Goal: Task Accomplishment & Management: Complete application form

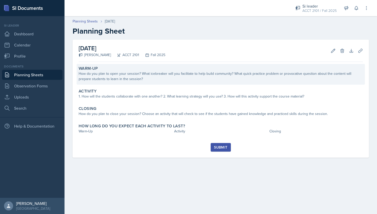
click at [120, 74] on div "How do you plan to open your session? What icebreaker will you facilitate to he…" at bounding box center [221, 76] width 285 height 11
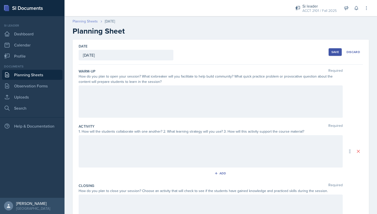
click at [89, 19] on link "Planning Sheets" at bounding box center [85, 21] width 25 height 5
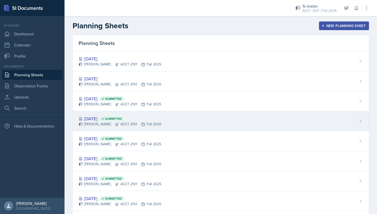
scroll to position [3, 0]
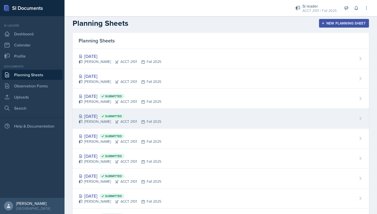
click at [176, 119] on div "Sep 23rd, 2025 Submitted Milla Eldridge ACCT 2101 Fall 2025" at bounding box center [221, 118] width 297 height 20
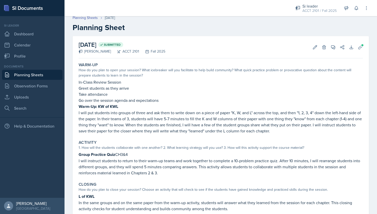
scroll to position [1, 0]
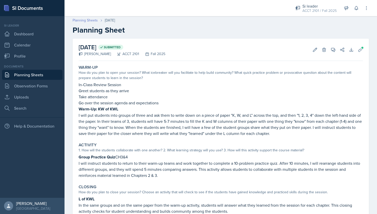
click at [90, 20] on link "Planning Sheets" at bounding box center [85, 20] width 25 height 5
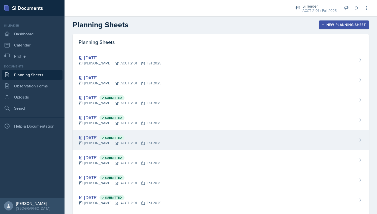
click at [99, 142] on div "Milla Eldridge ACCT 2101 Fall 2025" at bounding box center [120, 142] width 83 height 5
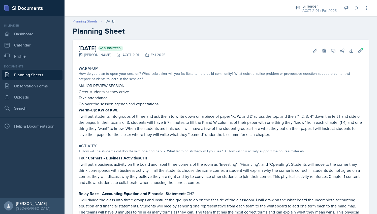
click at [90, 23] on link "Planning Sheets" at bounding box center [85, 21] width 25 height 5
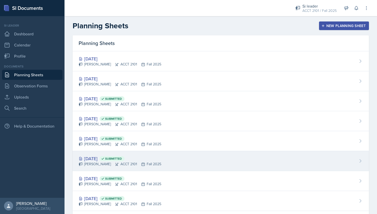
click at [97, 157] on div "Sep 18th, 2025 Submitted" at bounding box center [120, 158] width 83 height 7
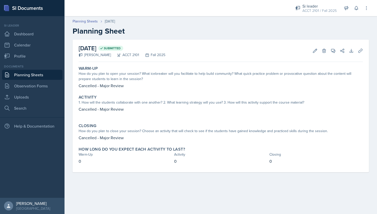
click at [92, 24] on div "Planning Sheets Sep 18th, 2025 Planning Sheet" at bounding box center [221, 27] width 313 height 17
click at [91, 22] on link "Planning Sheets" at bounding box center [85, 21] width 25 height 5
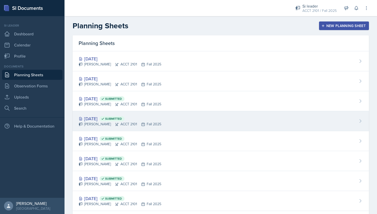
scroll to position [58, 0]
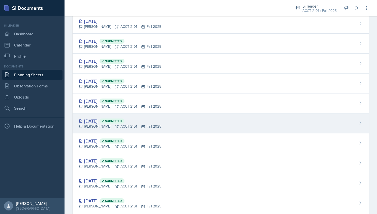
click at [100, 125] on div "Milla Eldridge ACCT 2101 Fall 2025" at bounding box center [120, 126] width 83 height 5
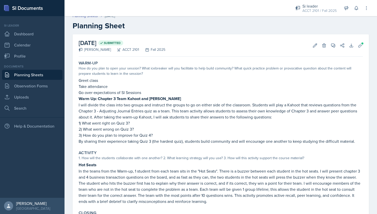
scroll to position [6, 0]
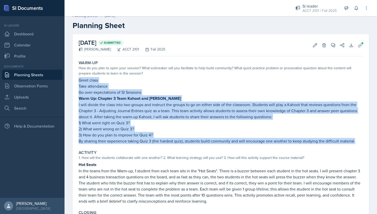
drag, startPoint x: 79, startPoint y: 80, endPoint x: 373, endPoint y: 141, distance: 300.5
click at [373, 141] on div "September 16th, 2025 Submitted Milla Eldridge ACCT 2101 Fall 2025 Edit Delete V…" at bounding box center [221, 158] width 313 height 249
copy div "Greet class Take attendance Go over expectations of SI Sessions Warm Up: Chapte…"
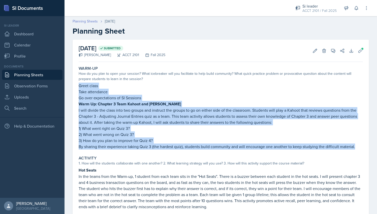
click at [91, 19] on link "Planning Sheets" at bounding box center [85, 21] width 25 height 5
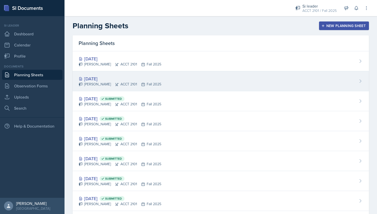
click at [139, 76] on div "[DATE]" at bounding box center [120, 78] width 83 height 7
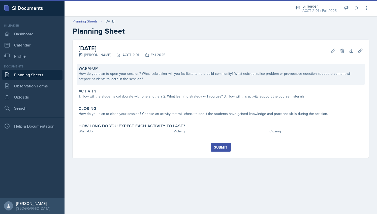
click at [114, 72] on div "How do you plan to open your session? What icebreaker will you facilitate to he…" at bounding box center [221, 76] width 285 height 11
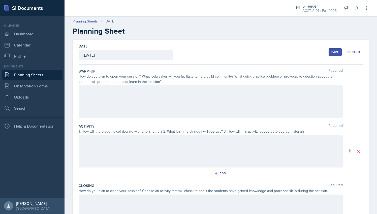
click at [115, 94] on div at bounding box center [211, 101] width 264 height 32
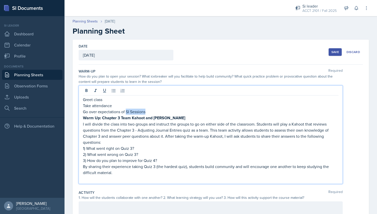
drag, startPoint x: 143, startPoint y: 112, endPoint x: 127, endPoint y: 112, distance: 16.7
click at [127, 112] on p "Go over expectations of SI Sessions" at bounding box center [211, 111] width 256 height 6
drag, startPoint x: 102, startPoint y: 117, endPoint x: 153, endPoint y: 118, distance: 51.5
click at [153, 118] on strong "Warm Up: Chapter 3 Team Kahoot and Debrief" at bounding box center [134, 118] width 102 height 6
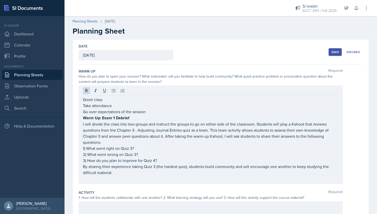
drag, startPoint x: 82, startPoint y: 123, endPoint x: 197, endPoint y: 133, distance: 115.0
click at [197, 133] on div "Greet class Take attendance Go over expectations of the session Warm Up: Exam 1…" at bounding box center [211, 134] width 264 height 98
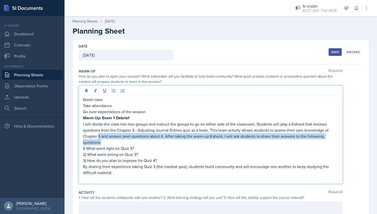
drag, startPoint x: 102, startPoint y: 141, endPoint x: 98, endPoint y: 135, distance: 7.4
click at [98, 135] on p "I will divide the class into two groups and instruct the groups to go on either…" at bounding box center [211, 133] width 256 height 24
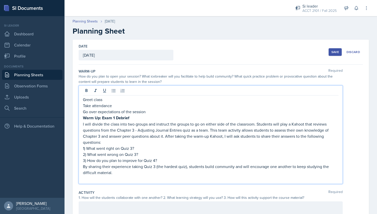
click at [233, 125] on p "I will divide the class into two groups and instruct the groups to go on either…" at bounding box center [211, 133] width 256 height 24
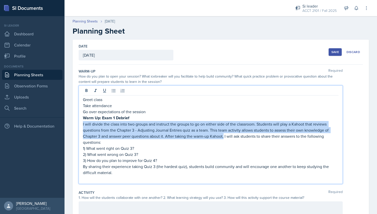
drag, startPoint x: 224, startPoint y: 136, endPoint x: 79, endPoint y: 124, distance: 145.3
click at [79, 124] on div "Greet class Take attendance Go over expectations of the session Warm Up: Exam 1…" at bounding box center [211, 134] width 264 height 98
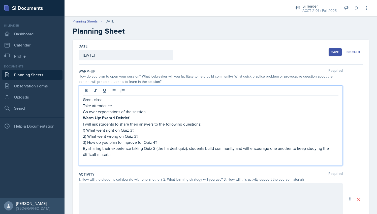
click at [85, 124] on p "I will ask students to share their answers to the following questions:" at bounding box center [211, 124] width 256 height 6
click at [132, 129] on p "1) What went right on Quiz 3?" at bounding box center [211, 130] width 256 height 6
click at [136, 134] on p "2) What went wrong on Quiz 3?" at bounding box center [211, 136] width 256 height 6
click at [155, 142] on p "3) How do you plan to improve for Quiz 4?" at bounding box center [211, 142] width 256 height 6
click at [114, 159] on p at bounding box center [211, 160] width 256 height 6
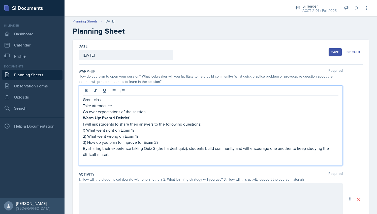
click at [156, 148] on p "By sharing their experience taking Quiz 3 (the hardest quiz), students build co…" at bounding box center [211, 151] width 256 height 12
click at [187, 148] on p "By sharing their experience taking Exam 1 (the hardest quiz), students build co…" at bounding box center [211, 151] width 256 height 12
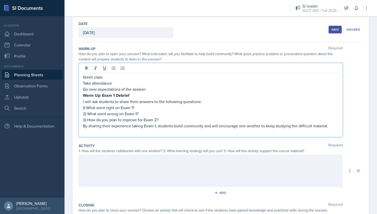
scroll to position [3, 0]
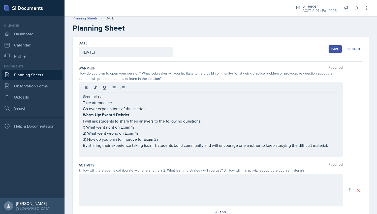
click at [332, 50] on div "Save" at bounding box center [336, 49] width 8 height 4
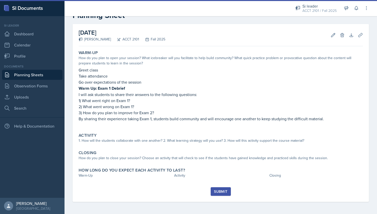
scroll to position [15, 0]
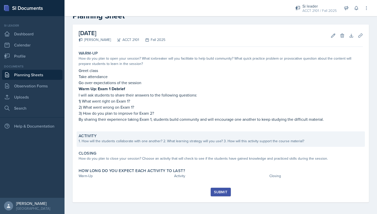
click at [123, 145] on div "Activity 1. How will the students collaborate with one another? 2. What learnin…" at bounding box center [221, 138] width 289 height 15
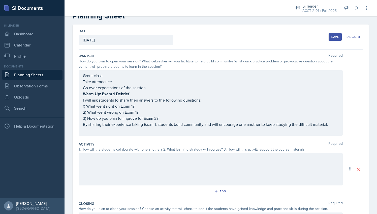
scroll to position [46, 0]
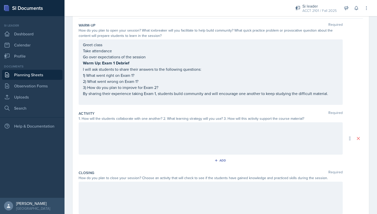
click at [111, 127] on div at bounding box center [211, 138] width 264 height 32
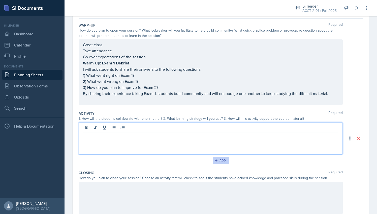
click at [216, 160] on div "Add" at bounding box center [221, 160] width 11 height 4
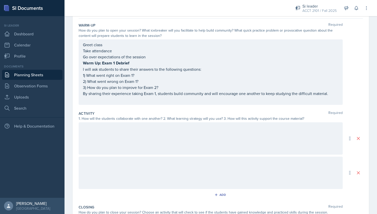
click at [128, 145] on div at bounding box center [211, 138] width 264 height 32
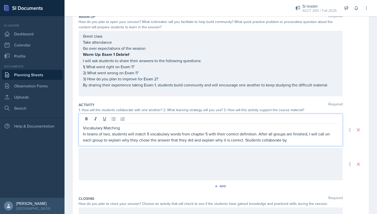
click at [294, 140] on p "In teams of two, students will match 5 vocabulary words from chapter 5 with the…" at bounding box center [211, 137] width 256 height 12
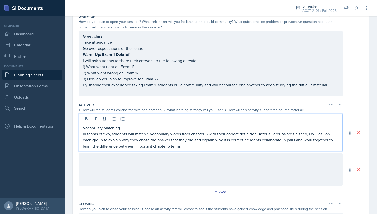
click at [177, 156] on div at bounding box center [211, 169] width 264 height 32
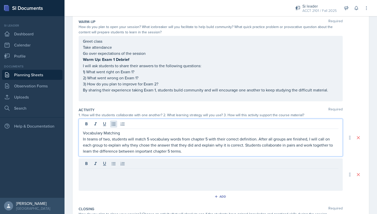
click at [116, 121] on div "Vocabulary Matching In teams of two, students will match 5 vocabulary words fro…" at bounding box center [211, 138] width 264 height 38
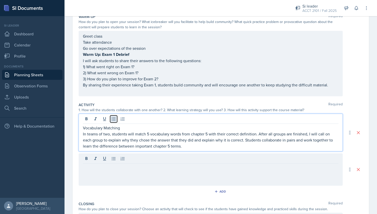
click at [116, 121] on button at bounding box center [113, 118] width 7 height 7
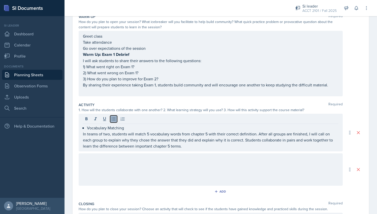
click at [116, 121] on button at bounding box center [113, 118] width 7 height 7
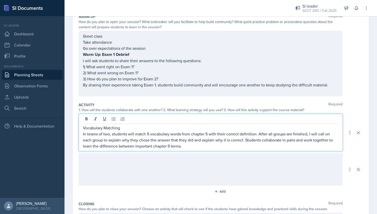
click at [107, 127] on p "Vocabulary Matching" at bounding box center [211, 128] width 256 height 6
click at [86, 121] on button at bounding box center [86, 118] width 7 height 7
click at [98, 154] on div at bounding box center [211, 169] width 264 height 32
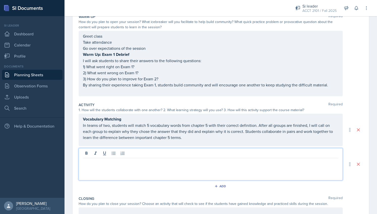
scroll to position [63, 0]
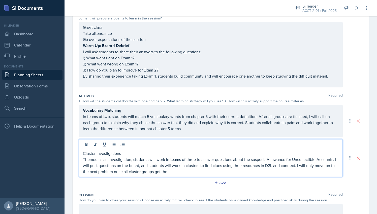
click at [190, 171] on p "Themed as an investigation, students will work in teams of three to answer ques…" at bounding box center [211, 165] width 256 height 18
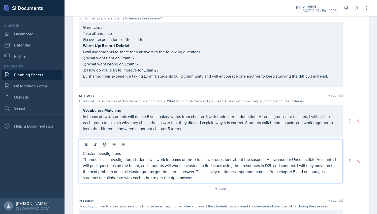
click at [112, 152] on p "Cluster Investigations" at bounding box center [211, 153] width 256 height 6
click at [88, 144] on icon at bounding box center [86, 144] width 5 height 5
click at [216, 179] on p "Themed as an investigation, students will work in teams of three to answer ques…" at bounding box center [211, 168] width 256 height 24
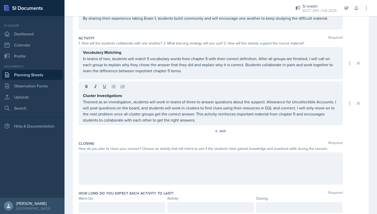
click at [173, 163] on div at bounding box center [211, 168] width 264 height 32
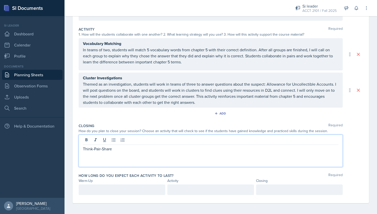
scroll to position [0, 0]
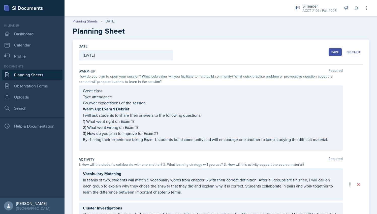
click at [337, 49] on button "Save" at bounding box center [335, 52] width 13 height 8
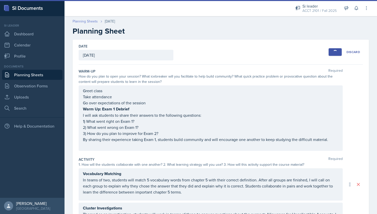
click at [93, 21] on link "Planning Sheets" at bounding box center [85, 21] width 25 height 5
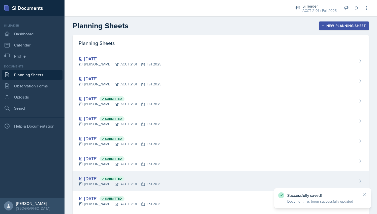
scroll to position [23, 0]
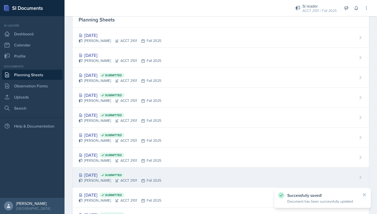
click at [165, 173] on div "Sep 11th, 2025 Submitted Milla Eldridge ACCT 2101 Fall 2025" at bounding box center [221, 177] width 297 height 20
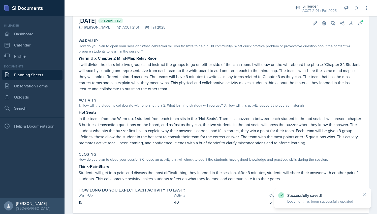
scroll to position [38, 0]
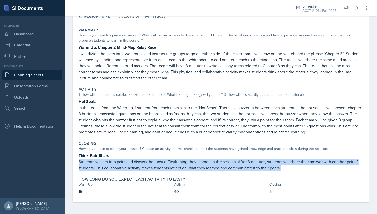
drag, startPoint x: 78, startPoint y: 161, endPoint x: 280, endPoint y: 168, distance: 202.4
click at [280, 168] on div "Closing How do you plan to close your session? Choose an activity that will che…" at bounding box center [221, 156] width 289 height 34
copy p "Students will get into pairs and discuss the most difficult thing they learned …"
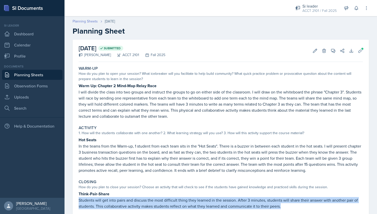
click at [91, 22] on link "Planning Sheets" at bounding box center [85, 21] width 25 height 5
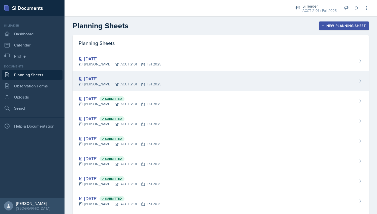
click at [127, 72] on div "Sep 30th, 2025 Milla Eldridge ACCT 2101 Fall 2025" at bounding box center [221, 81] width 297 height 20
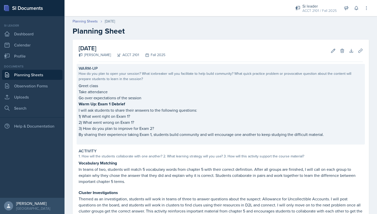
scroll to position [86, 0]
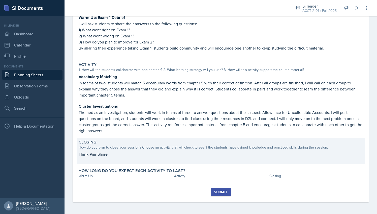
click at [165, 158] on p at bounding box center [221, 159] width 285 height 5
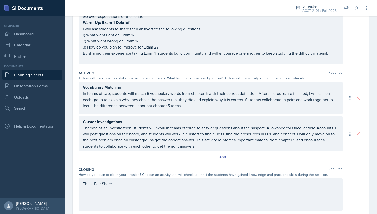
click at [100, 191] on div "Think-Pair-Share" at bounding box center [211, 186] width 256 height 12
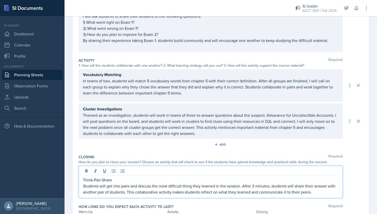
scroll to position [99, 0]
drag, startPoint x: 83, startPoint y: 177, endPoint x: 114, endPoint y: 176, distance: 30.3
click at [114, 176] on p "Think-Pair-Share" at bounding box center [211, 179] width 256 height 6
click at [89, 171] on button at bounding box center [86, 170] width 7 height 7
click at [203, 180] on p "Think-Pair-Share" at bounding box center [211, 179] width 256 height 6
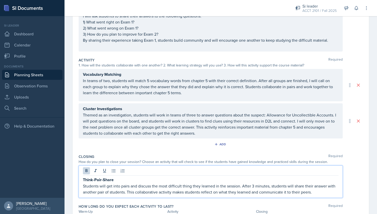
scroll to position [130, 0]
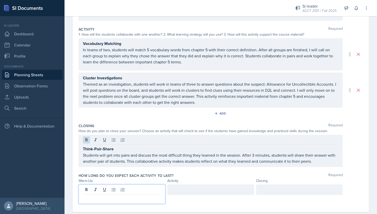
click at [142, 195] on p at bounding box center [122, 198] width 78 height 6
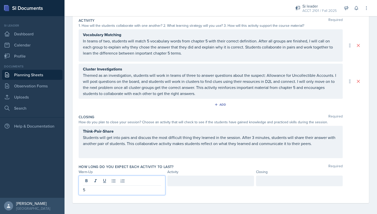
click at [179, 181] on div at bounding box center [211, 180] width 87 height 11
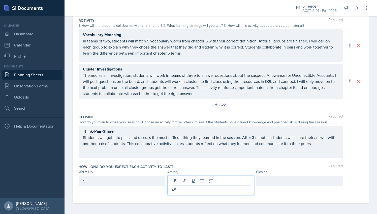
click at [270, 180] on div at bounding box center [299, 180] width 87 height 11
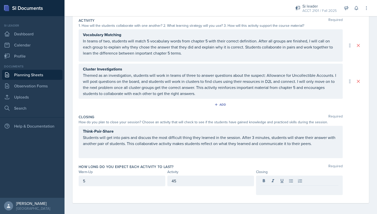
click at [192, 183] on div "45" at bounding box center [211, 180] width 87 height 11
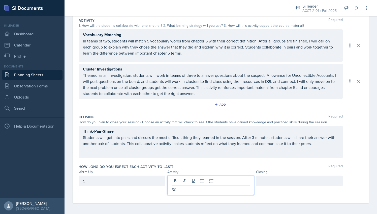
click at [269, 179] on div at bounding box center [299, 180] width 87 height 11
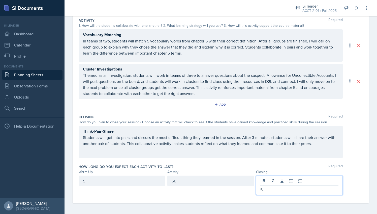
click at [234, 192] on div "50" at bounding box center [211, 184] width 87 height 19
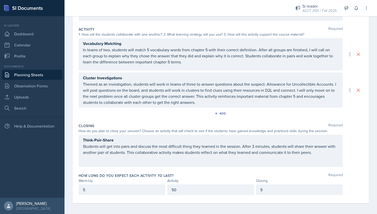
scroll to position [0, 0]
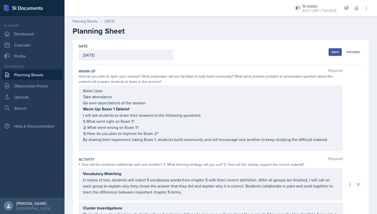
click at [329, 53] on button "Save" at bounding box center [335, 52] width 13 height 8
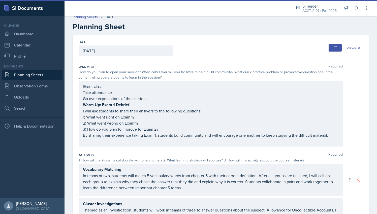
scroll to position [5, 0]
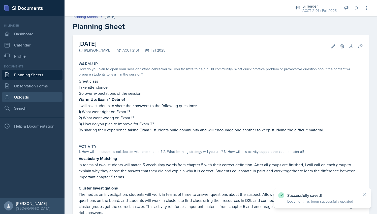
click at [38, 98] on link "Uploads" at bounding box center [32, 97] width 61 height 10
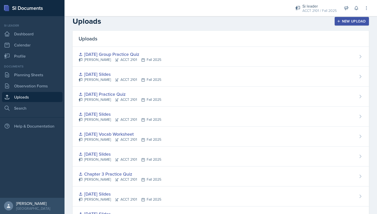
click at [347, 21] on div "New Upload" at bounding box center [352, 21] width 28 height 4
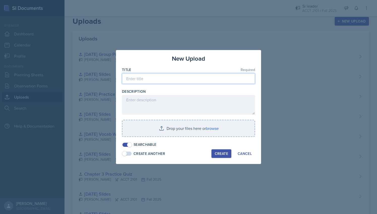
click at [183, 79] on input at bounding box center [188, 78] width 133 height 11
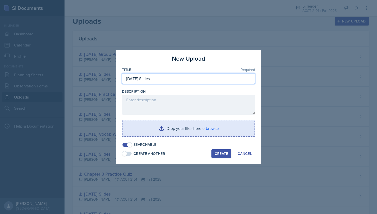
type input "[DATE] Slides"
click at [179, 124] on input "file" at bounding box center [189, 128] width 132 height 16
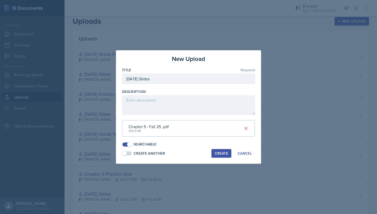
click at [221, 156] on button "Create" at bounding box center [222, 153] width 20 height 9
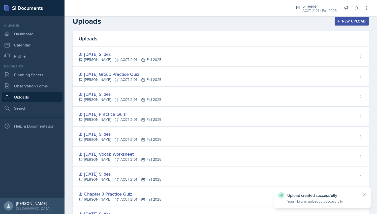
click at [360, 20] on div "New Upload" at bounding box center [352, 21] width 28 height 4
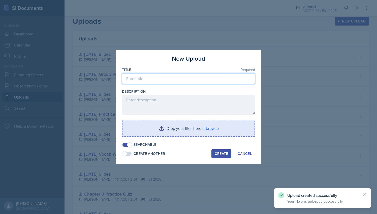
click at [194, 77] on input at bounding box center [188, 78] width 133 height 11
type input "C"
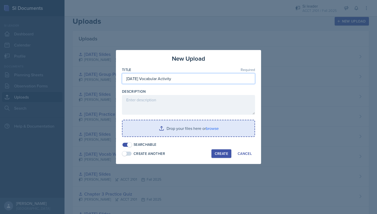
type input "[DATE] Vocabular Activity"
click at [203, 132] on input "file" at bounding box center [189, 128] width 132 height 16
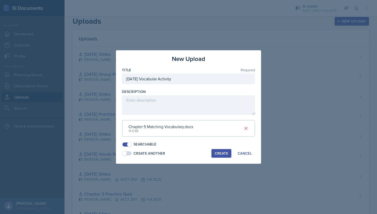
click at [223, 155] on div "Create" at bounding box center [221, 153] width 13 height 4
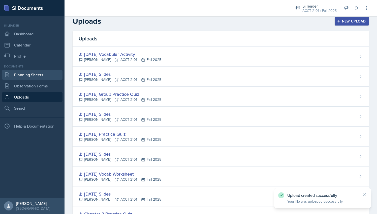
click at [45, 74] on link "Planning Sheets" at bounding box center [32, 75] width 61 height 10
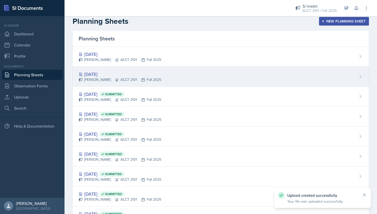
click at [171, 73] on div "Sep 30th, 2025 Milla Eldridge ACCT 2101 Fall 2025" at bounding box center [221, 77] width 297 height 20
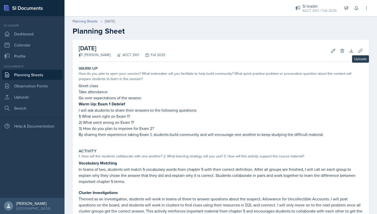
click at [364, 49] on div "September 30th, 2025 Milla Eldridge ACCT 2101 Fall 2025 Edit Delete Download Up…" at bounding box center [221, 171] width 297 height 262
click at [359, 50] on button "Uploads" at bounding box center [360, 50] width 9 height 9
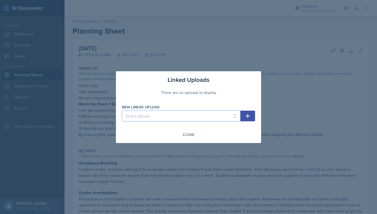
click at [222, 119] on select "Select Upload Aug 26th Slides - Chapter 1 Aug 28th Slides Chapter 1 Sep 11th Sl…" at bounding box center [181, 115] width 119 height 11
select select "278573ab-04b3-455d-bfa1-c35706818be6"
click at [122, 110] on select "Select Upload Aug 26th Slides - Chapter 1 Aug 28th Slides Chapter 1 Sep 11th Sl…" at bounding box center [181, 115] width 119 height 11
click at [253, 115] on button "button" at bounding box center [248, 115] width 15 height 11
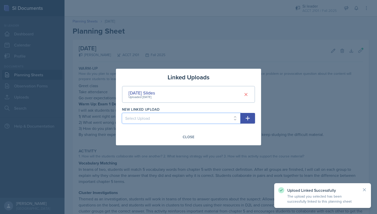
click at [236, 115] on select "Select Upload Aug 26th Slides - Chapter 1 Aug 28th Slides Chapter 1 Sep 11th Sl…" at bounding box center [181, 118] width 119 height 11
select select "256e3920-6095-415c-8e47-cd6fcc116ccf"
click at [122, 113] on select "Select Upload Aug 26th Slides - Chapter 1 Aug 28th Slides Chapter 1 Sep 11th Sl…" at bounding box center [181, 118] width 119 height 11
click at [250, 121] on icon "button" at bounding box center [248, 118] width 6 height 6
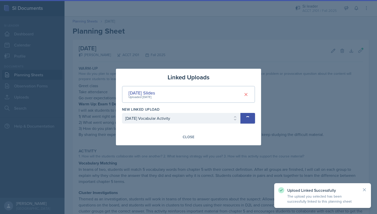
select select
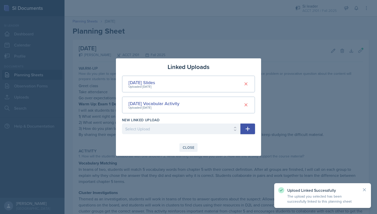
click at [193, 148] on div "Close" at bounding box center [189, 147] width 12 height 4
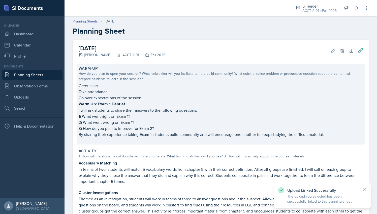
scroll to position [99, 0]
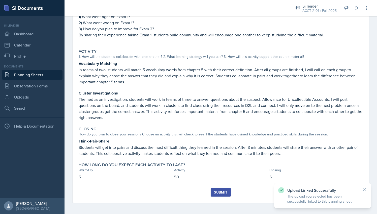
click at [211, 194] on button "Submit" at bounding box center [221, 192] width 20 height 9
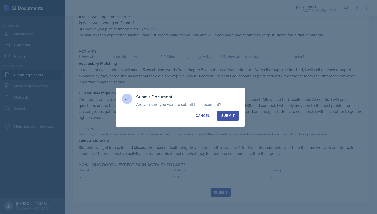
click at [211, 194] on div at bounding box center [188, 107] width 377 height 214
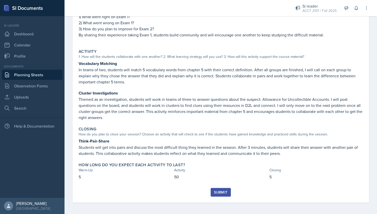
click at [217, 190] on div "Submit" at bounding box center [220, 192] width 13 height 4
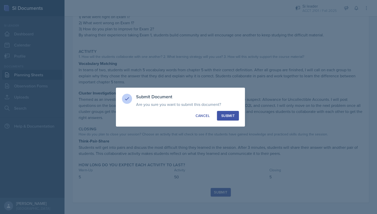
click at [231, 117] on div "Submit" at bounding box center [228, 115] width 13 height 5
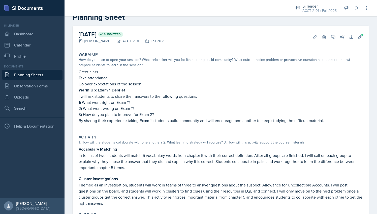
scroll to position [0, 0]
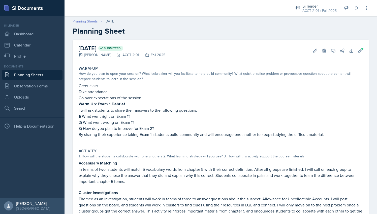
click at [87, 23] on link "Planning Sheets" at bounding box center [85, 21] width 25 height 5
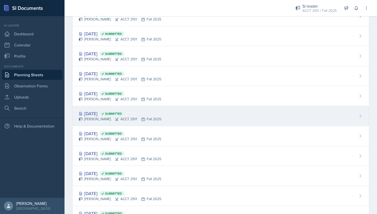
scroll to position [65, 0]
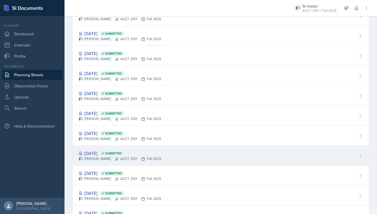
click at [159, 151] on div "Sep 9th, 2025 Submitted Milla Eldridge ACCT 2101 Fall 2025" at bounding box center [221, 156] width 297 height 20
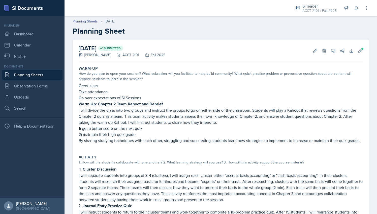
click at [88, 15] on div at bounding box center [176, 8] width 214 height 16
click at [89, 20] on link "Planning Sheets" at bounding box center [85, 21] width 25 height 5
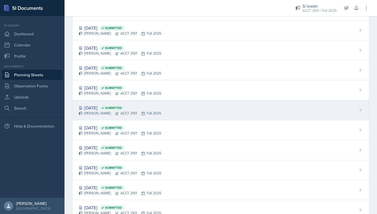
scroll to position [73, 0]
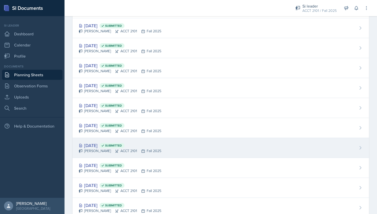
click at [173, 149] on div "Sep 9th, 2025 Submitted Milla Eldridge ACCT 2101 Fall 2025" at bounding box center [221, 148] width 297 height 20
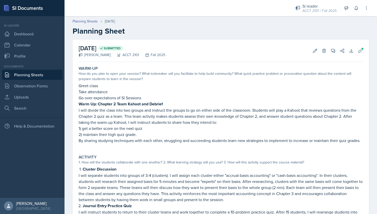
click at [90, 18] on header "Planning Sheets Sep 9th, 2025 Planning Sheet" at bounding box center [221, 27] width 313 height 27
click at [91, 22] on link "Planning Sheets" at bounding box center [85, 21] width 25 height 5
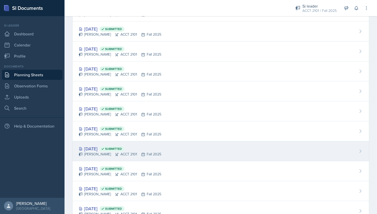
scroll to position [70, 0]
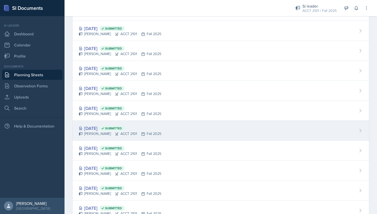
click at [164, 128] on div "Sep 11th, 2025 Submitted Milla Eldridge ACCT 2101 Fall 2025" at bounding box center [221, 131] width 297 height 20
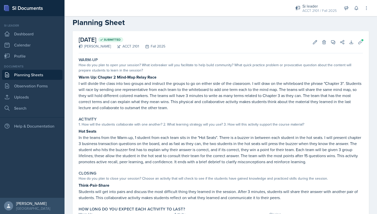
scroll to position [8, 0]
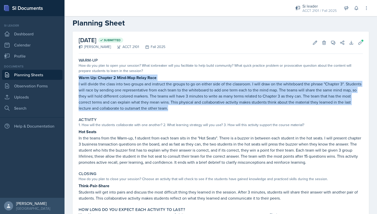
drag, startPoint x: 79, startPoint y: 77, endPoint x: 226, endPoint y: 106, distance: 150.0
click at [226, 106] on div "Warm Up: Chapter 2 Mind-Map Relay Race I will divide the class into two groups …" at bounding box center [221, 92] width 285 height 37
copy div "Warm Up: Chapter 2 Mind-Map Relay Race I will divide the class into two groups …"
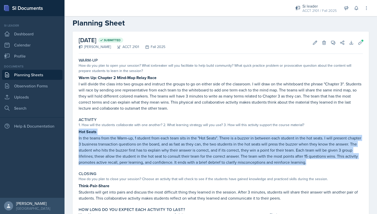
drag, startPoint x: 80, startPoint y: 130, endPoint x: 352, endPoint y: 165, distance: 274.1
click at [352, 165] on div "Activity 1. How will the students collaborate with one another? 2. What learnin…" at bounding box center [221, 141] width 289 height 52
copy div "Hot Seats In the teams from the Warm-up, 1 student from each team sits in the "…"
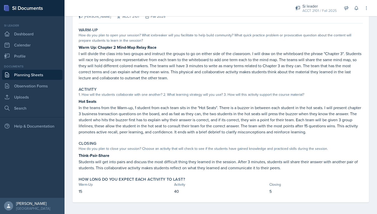
click at [84, 163] on p "Students will get into pairs and discuss the most difficult thing they learned …" at bounding box center [221, 164] width 285 height 12
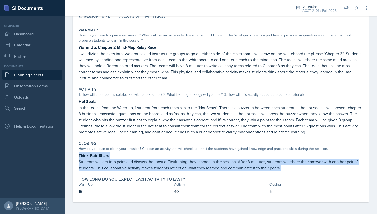
drag, startPoint x: 78, startPoint y: 154, endPoint x: 297, endPoint y: 167, distance: 219.4
click at [297, 167] on div "Closing How do you plan to close your session? Choose an activity that will che…" at bounding box center [221, 156] width 289 height 34
copy div "Think-Pair-Share Students will get into pairs and discuss the most difficult th…"
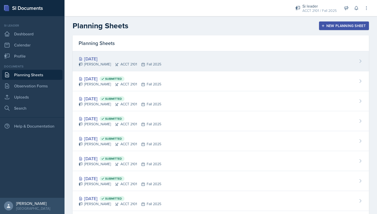
click at [162, 58] on div "[DATE] [PERSON_NAME] ACCT 2101 Fall 2025" at bounding box center [221, 61] width 297 height 20
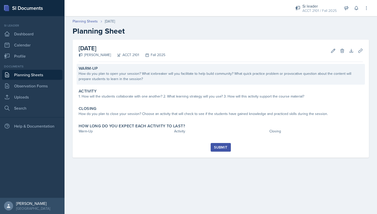
click at [138, 75] on div "How do you plan to open your session? What icebreaker will you facilitate to he…" at bounding box center [221, 76] width 285 height 11
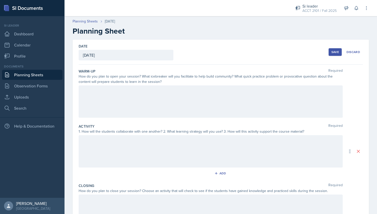
click at [116, 94] on div at bounding box center [211, 101] width 264 height 32
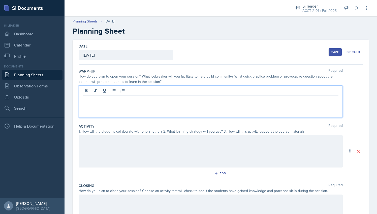
click at [127, 103] on div at bounding box center [211, 101] width 264 height 32
paste div
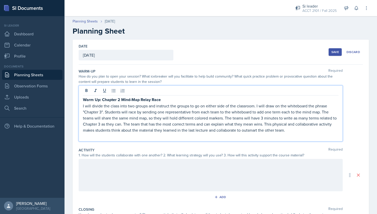
click at [121, 99] on strong "Warm Up: Chapter 2 Mind-Map Relay Race" at bounding box center [122, 100] width 78 height 6
click at [101, 111] on p "I will divide the class into two groups and instruct the groups to go on either…" at bounding box center [211, 118] width 256 height 30
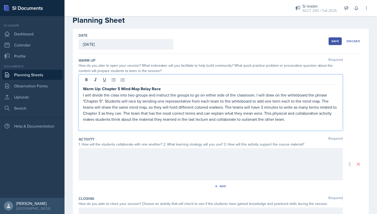
scroll to position [12, 0]
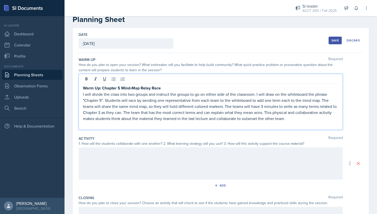
click at [104, 111] on p "I will divide the class into two groups and instruct the groups to go on either…" at bounding box center [211, 106] width 256 height 30
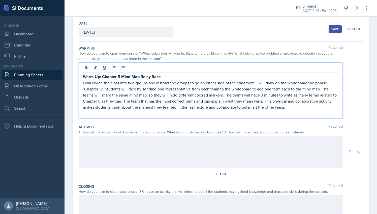
scroll to position [24, 0]
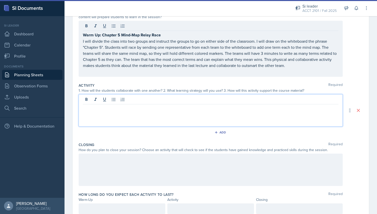
click at [145, 105] on p at bounding box center [211, 108] width 256 height 6
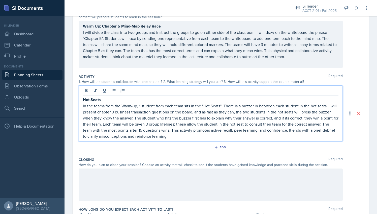
click at [120, 112] on p "In the teams from the Warm-up, 1 student from each team sits in the "Hot Seats"…" at bounding box center [211, 121] width 256 height 36
click at [127, 180] on div at bounding box center [211, 184] width 264 height 32
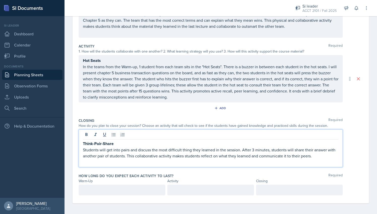
click at [179, 187] on p at bounding box center [211, 190] width 78 height 6
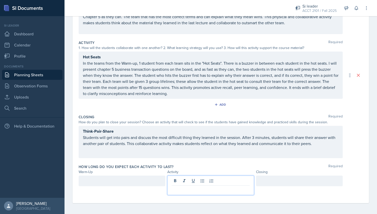
click at [138, 182] on div at bounding box center [122, 180] width 87 height 11
click at [197, 180] on div at bounding box center [211, 184] width 87 height 19
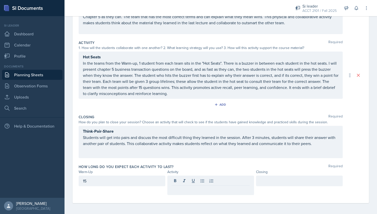
click at [278, 185] on div at bounding box center [299, 180] width 87 height 11
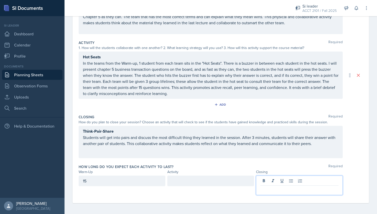
click at [275, 179] on div at bounding box center [300, 181] width 78 height 8
click at [278, 186] on p at bounding box center [300, 189] width 78 height 6
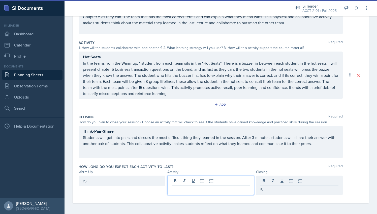
click at [228, 178] on div at bounding box center [211, 184] width 87 height 19
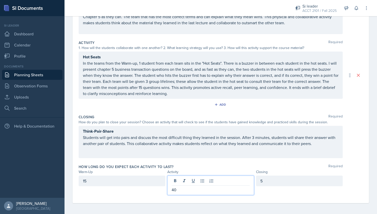
click at [234, 162] on div "How long do you expect each activity to last? Required Warm-Up Activity Closing…" at bounding box center [221, 180] width 285 height 37
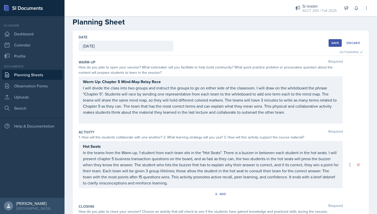
scroll to position [0, 0]
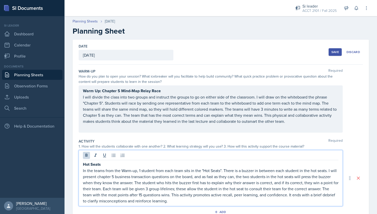
click at [93, 154] on div "Hot Seats In the teams from the Warm-up, 1 student from each team sits in the "…" at bounding box center [211, 178] width 264 height 56
click at [93, 154] on icon at bounding box center [95, 155] width 5 height 5
click at [95, 163] on strong "Hot Seats" at bounding box center [92, 164] width 18 height 6
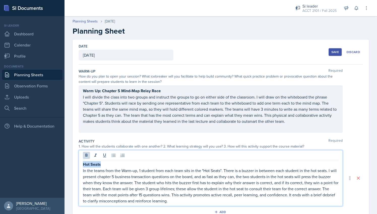
click at [95, 163] on strong "Hot Seats" at bounding box center [92, 164] width 18 height 6
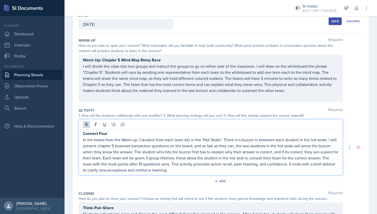
scroll to position [31, 0]
drag, startPoint x: 108, startPoint y: 132, endPoint x: 80, endPoint y: 133, distance: 28.3
click at [80, 133] on div "Connect Four In the teams from the Warm-up, 1 student from each team sits in th…" at bounding box center [211, 147] width 264 height 56
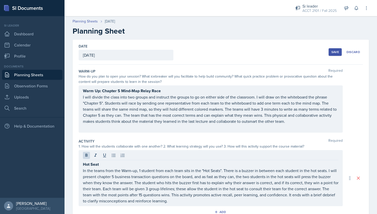
click at [332, 53] on div "Save" at bounding box center [336, 52] width 8 height 4
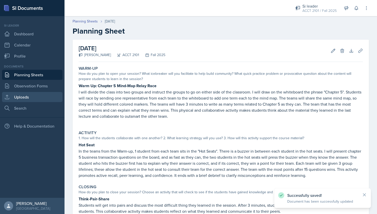
click at [36, 97] on link "Uploads" at bounding box center [32, 97] width 61 height 10
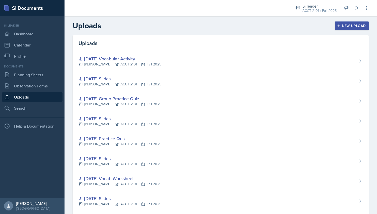
click at [348, 26] on div "New Upload" at bounding box center [352, 26] width 28 height 4
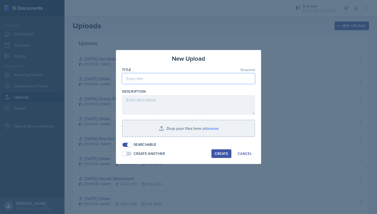
click at [171, 79] on input at bounding box center [188, 78] width 133 height 11
type input "S"
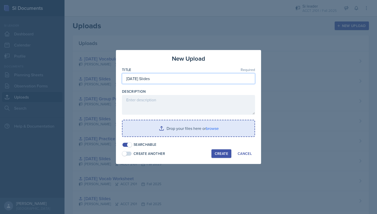
type input "[DATE] Slides"
click at [175, 125] on input "file" at bounding box center [189, 128] width 132 height 16
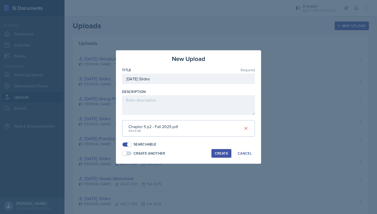
click at [224, 152] on div "Create" at bounding box center [221, 153] width 13 height 4
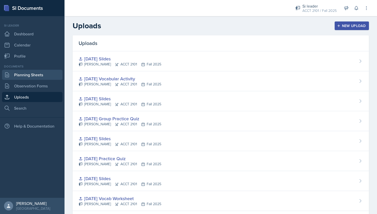
click at [30, 74] on link "Planning Sheets" at bounding box center [32, 75] width 61 height 10
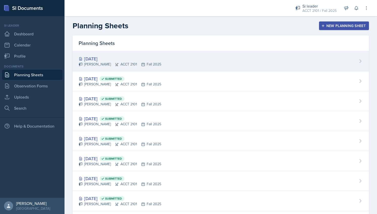
click at [341, 54] on div "[DATE] [PERSON_NAME] ACCT 2101 Fall 2025" at bounding box center [221, 61] width 297 height 20
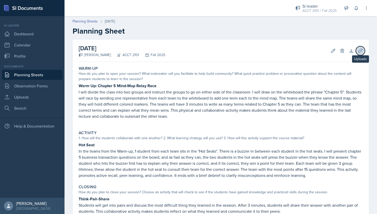
click at [359, 50] on icon at bounding box center [360, 50] width 5 height 5
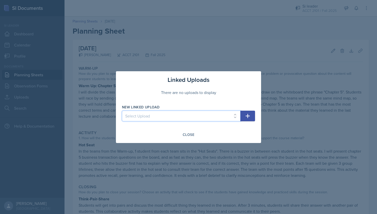
click at [183, 119] on select "Select Upload [DATE] Slides - Chapter 1 [DATE] Slides Chapter 1 [DATE] Slides […" at bounding box center [181, 115] width 119 height 11
select select "7d5790c2-3660-48c0-b1ec-0e8d709b5746"
click at [122, 110] on select "Select Upload [DATE] Slides - Chapter 1 [DATE] Slides Chapter 1 [DATE] Slides […" at bounding box center [181, 115] width 119 height 11
click at [249, 120] on button "button" at bounding box center [248, 115] width 15 height 11
select select
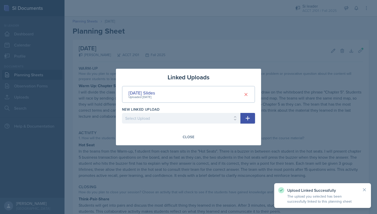
click at [289, 16] on div at bounding box center [188, 107] width 377 height 214
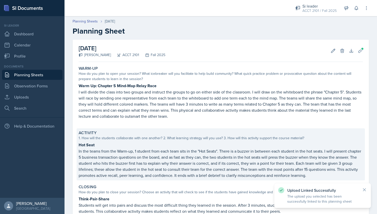
scroll to position [63, 0]
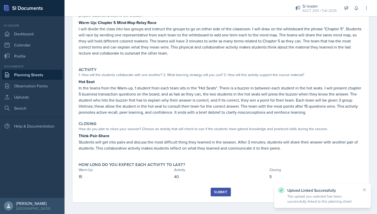
click at [214, 195] on button "Submit" at bounding box center [221, 191] width 20 height 9
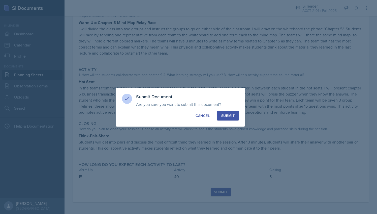
click at [233, 114] on div "Submit" at bounding box center [228, 115] width 13 height 5
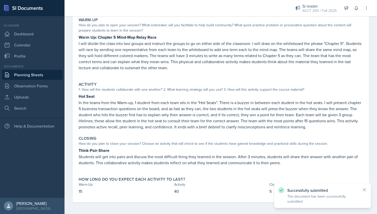
scroll to position [0, 0]
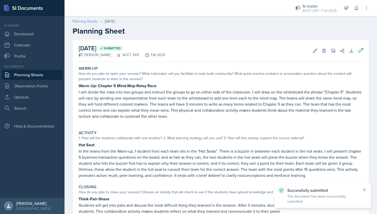
click at [92, 20] on link "Planning Sheets" at bounding box center [85, 21] width 25 height 5
